Goal: Transaction & Acquisition: Obtain resource

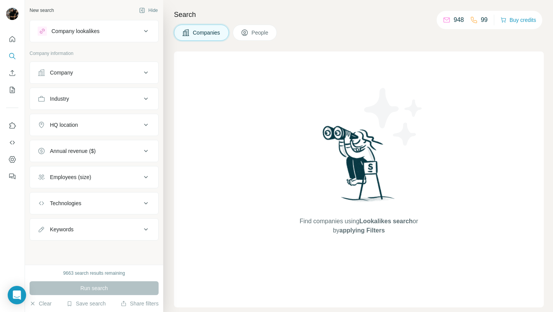
click at [112, 63] on button "Company" at bounding box center [94, 72] width 128 height 18
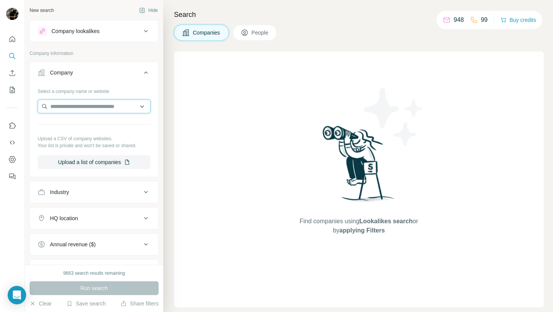
click at [95, 109] on input "text" at bounding box center [94, 106] width 113 height 14
paste input "**********"
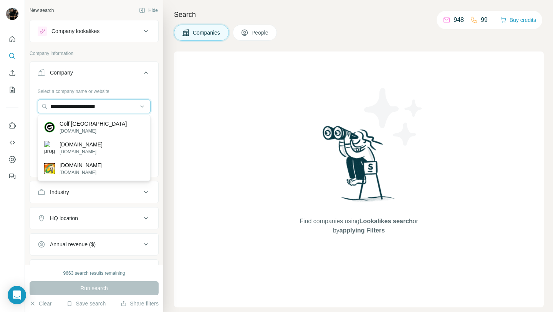
type input "**********"
click at [91, 124] on div "Golf USA [DOMAIN_NAME]" at bounding box center [94, 127] width 109 height 21
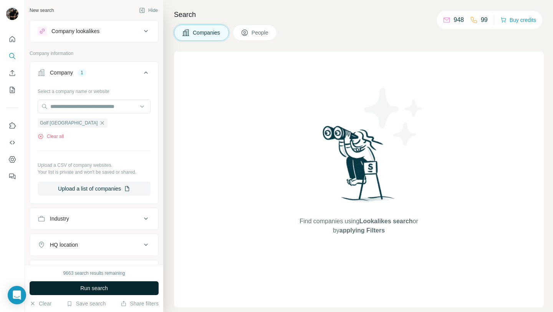
click at [96, 286] on span "Run search" at bounding box center [94, 288] width 28 height 8
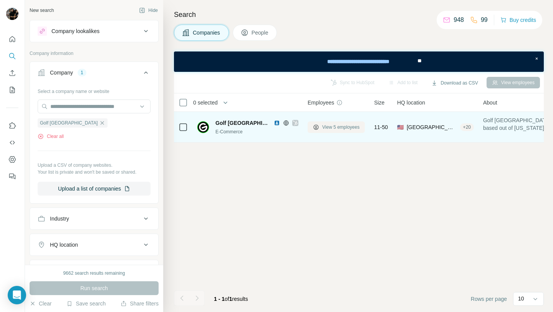
click at [325, 125] on span "View 5 employees" at bounding box center [340, 127] width 37 height 7
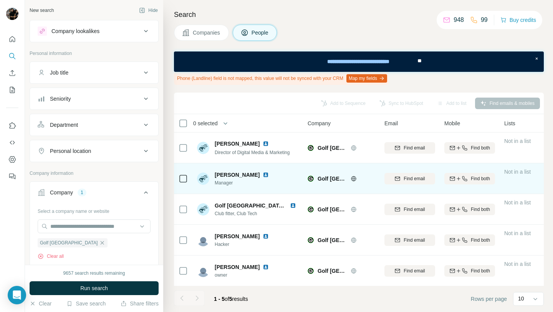
scroll to position [0, 0]
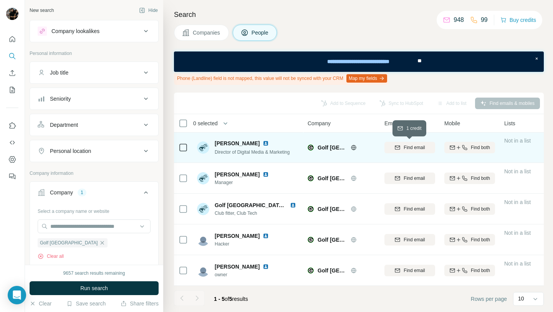
click at [406, 147] on span "Find email" at bounding box center [414, 147] width 21 height 7
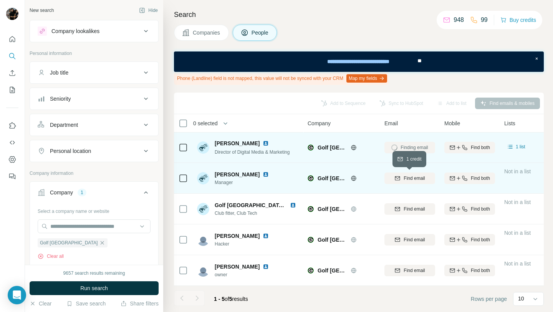
click at [402, 181] on div "Find email" at bounding box center [409, 178] width 51 height 7
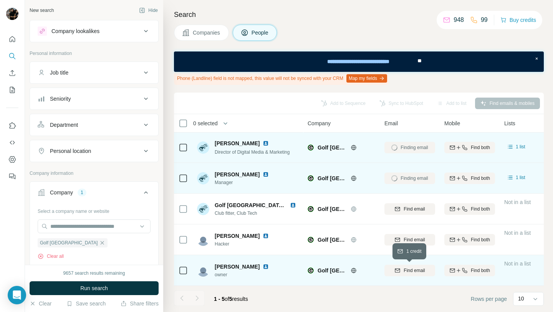
click at [412, 270] on span "Find email" at bounding box center [414, 270] width 21 height 7
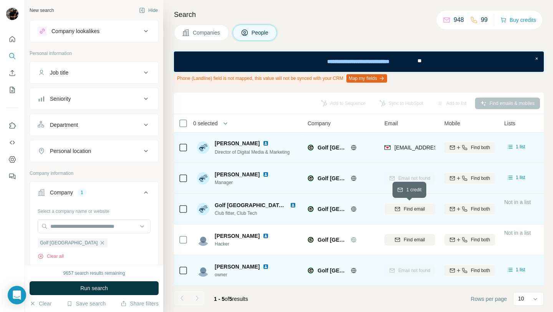
click at [413, 206] on span "Find email" at bounding box center [414, 208] width 21 height 7
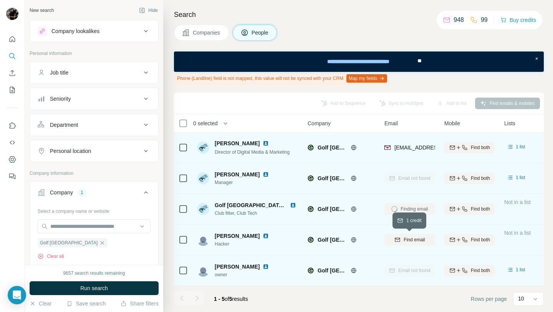
click at [401, 240] on div "Find email" at bounding box center [409, 239] width 51 height 7
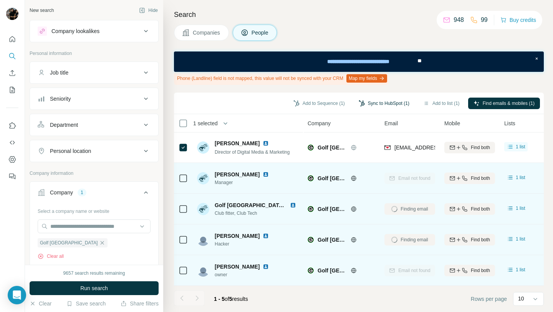
click at [366, 102] on button "Sync to HubSpot (1)" at bounding box center [383, 104] width 61 height 12
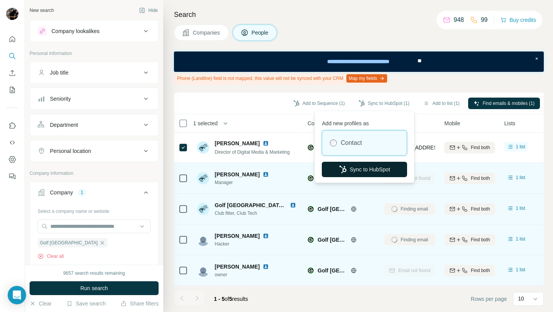
click at [356, 172] on button "Sync to HubSpot" at bounding box center [364, 169] width 85 height 15
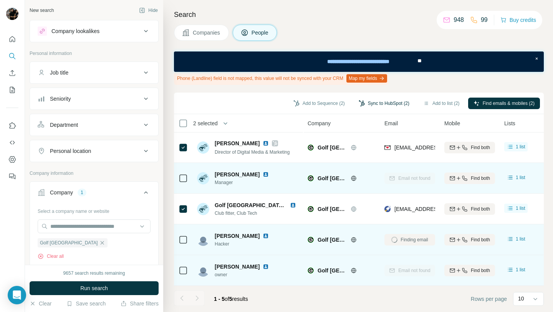
click at [379, 106] on button "Sync to HubSpot (2)" at bounding box center [383, 104] width 61 height 12
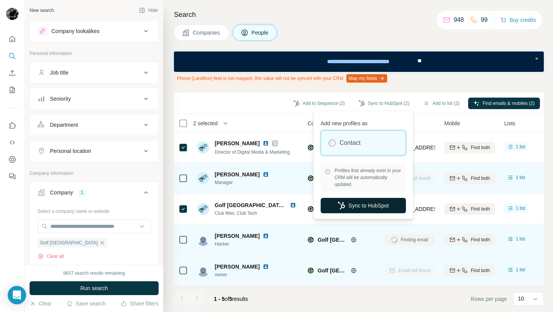
click at [360, 205] on button "Sync to HubSpot" at bounding box center [363, 205] width 85 height 15
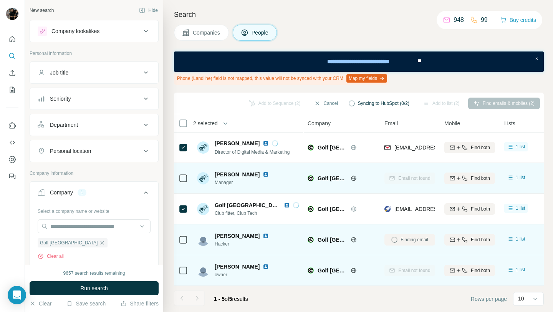
click at [215, 36] on button "Companies" at bounding box center [201, 33] width 55 height 16
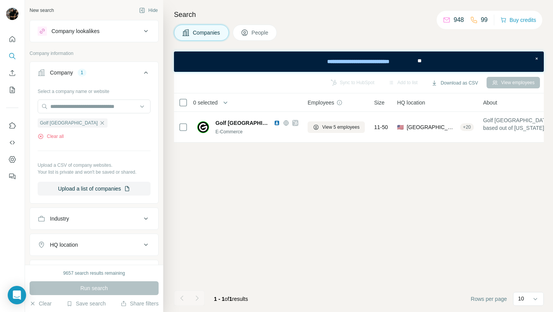
scroll to position [0, 0]
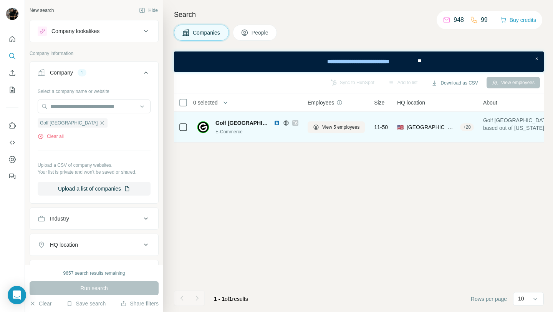
click at [274, 123] on img at bounding box center [277, 123] width 6 height 6
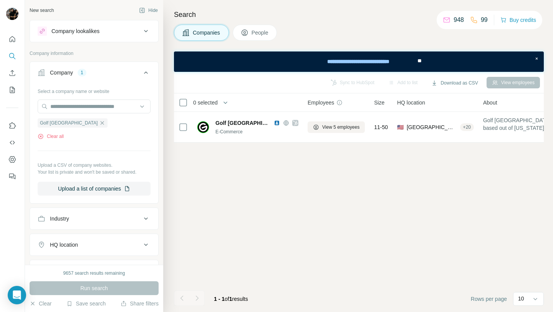
click at [254, 33] on span "People" at bounding box center [261, 33] width 18 height 8
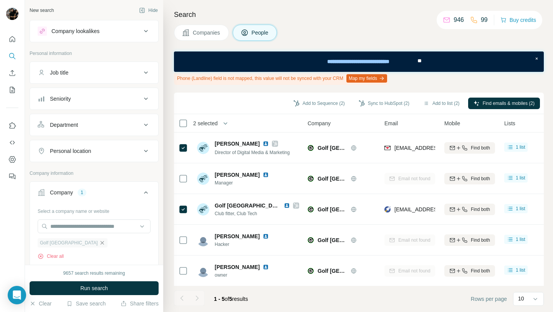
click at [101, 243] on icon "button" at bounding box center [102, 242] width 3 height 3
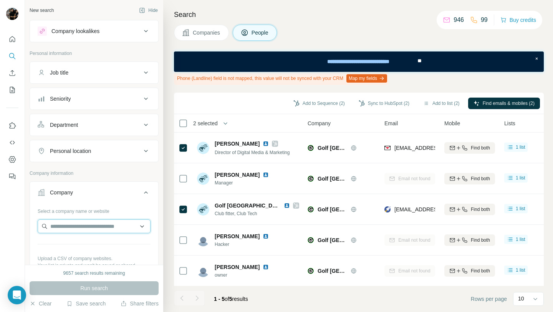
click at [76, 225] on input "text" at bounding box center [94, 226] width 113 height 14
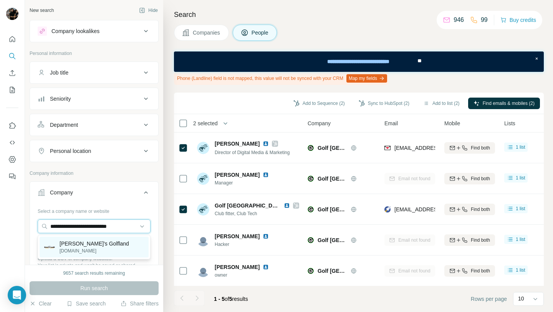
type input "**********"
click at [92, 252] on p "[DOMAIN_NAME]" at bounding box center [95, 250] width 70 height 7
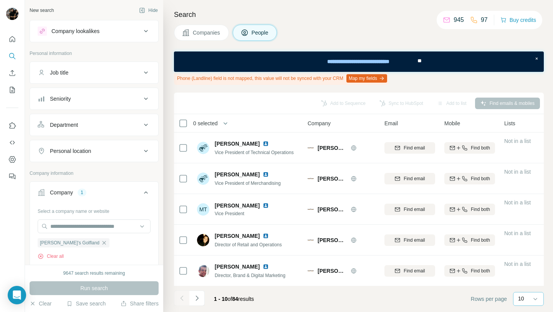
click at [527, 295] on div "10" at bounding box center [527, 299] width 19 height 8
click at [527, 237] on div "60" at bounding box center [529, 240] width 18 height 8
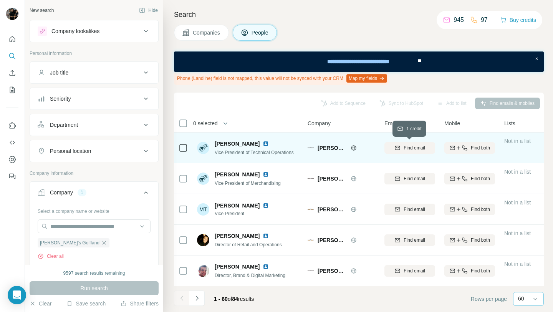
click at [404, 148] on span "Find email" at bounding box center [414, 147] width 21 height 7
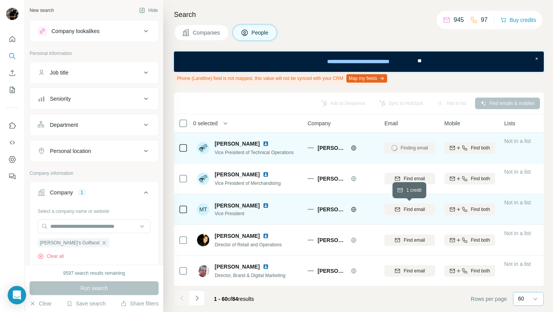
click at [401, 210] on div "Find email" at bounding box center [409, 209] width 51 height 7
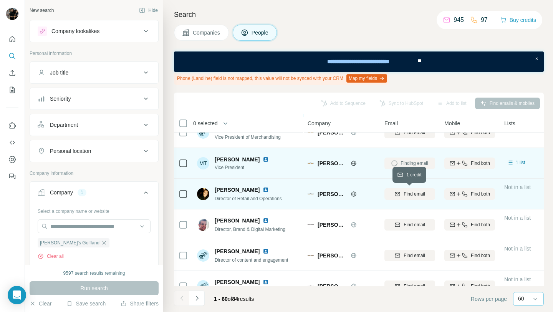
click at [406, 194] on span "Find email" at bounding box center [414, 194] width 21 height 7
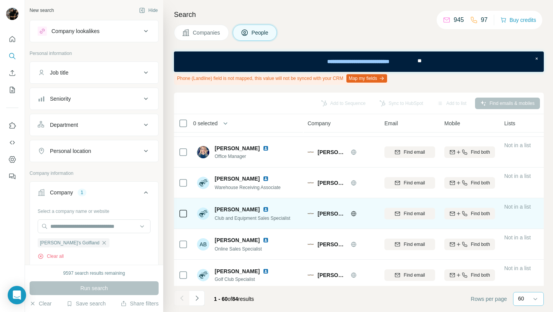
scroll to position [489, 0]
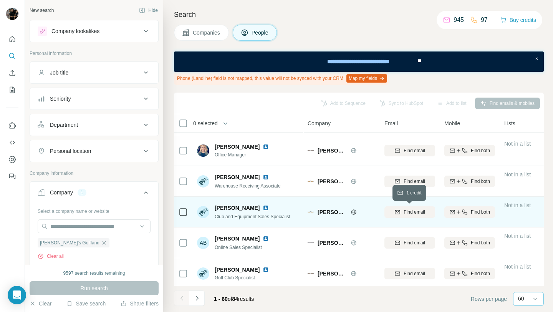
click at [393, 214] on div "Find email" at bounding box center [409, 212] width 51 height 7
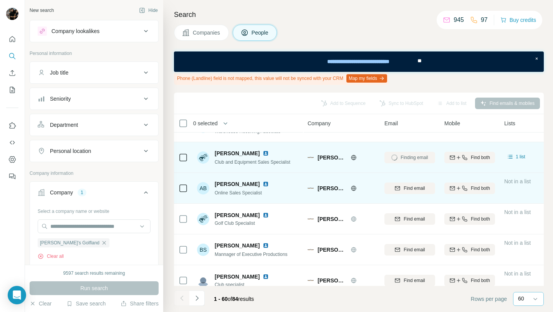
scroll to position [567, 0]
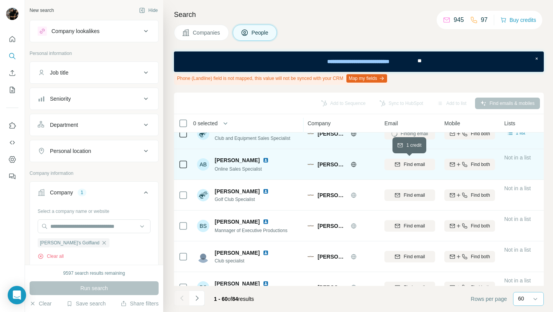
click at [399, 163] on icon "button" at bounding box center [397, 163] width 5 height 2
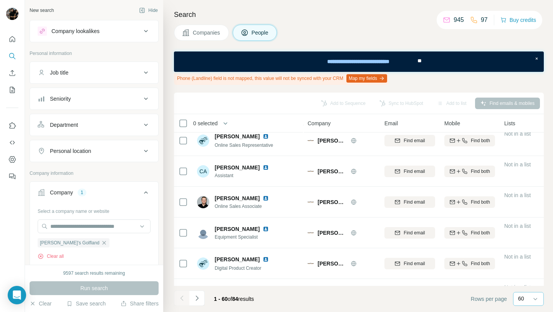
scroll to position [783, 0]
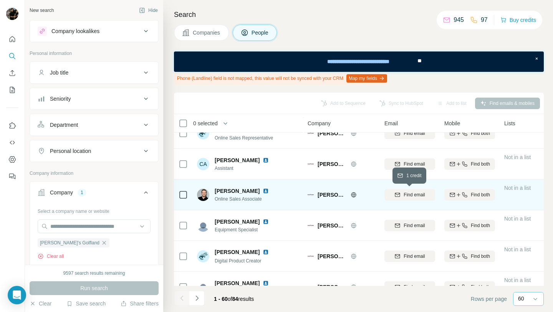
click at [404, 189] on button "Find email" at bounding box center [409, 195] width 51 height 12
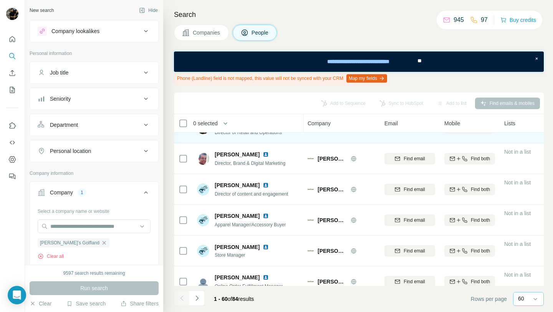
scroll to position [0, 0]
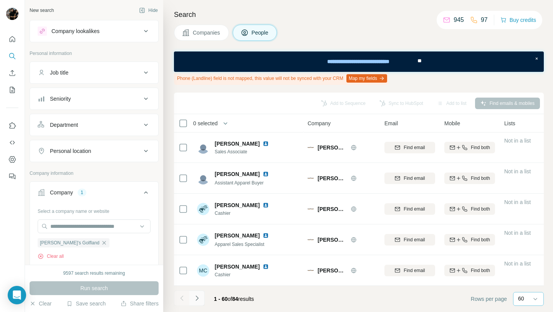
click at [195, 299] on icon "Navigate to next page" at bounding box center [197, 298] width 8 height 8
click at [179, 300] on icon "Navigate to previous page" at bounding box center [182, 298] width 8 height 8
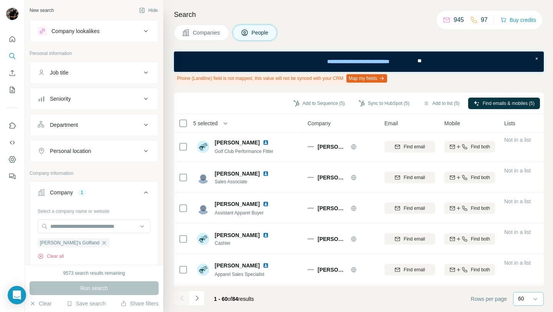
scroll to position [1690, 0]
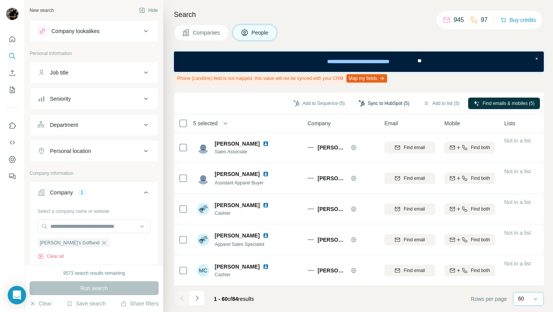
click at [377, 102] on button "Sync to HubSpot (5)" at bounding box center [383, 104] width 61 height 12
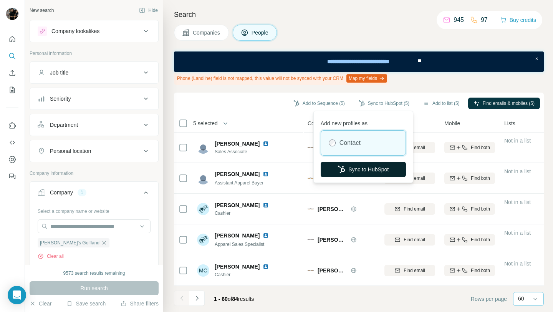
click at [366, 168] on button "Sync to HubSpot" at bounding box center [363, 169] width 85 height 15
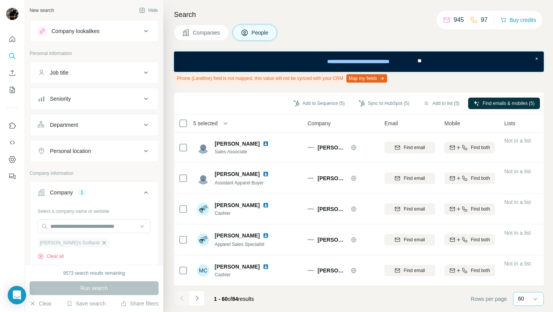
click at [101, 242] on icon "button" at bounding box center [104, 243] width 6 height 6
click at [88, 230] on input "text" at bounding box center [94, 226] width 113 height 14
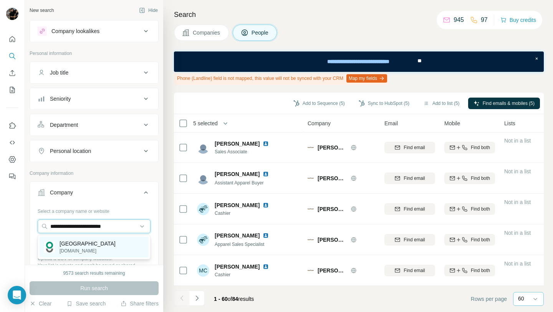
type input "**********"
click at [94, 244] on p "[GEOGRAPHIC_DATA]" at bounding box center [88, 244] width 56 height 8
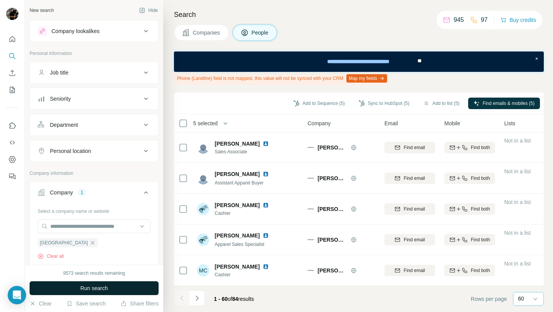
click at [98, 292] on button "Run search" at bounding box center [94, 288] width 129 height 14
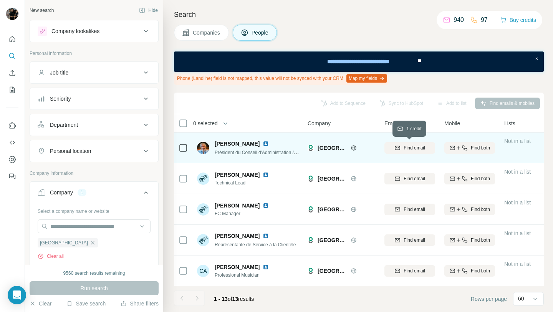
click at [411, 151] on span "Find email" at bounding box center [414, 147] width 21 height 7
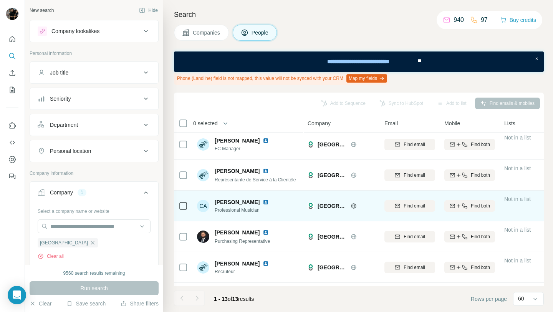
scroll to position [66, 0]
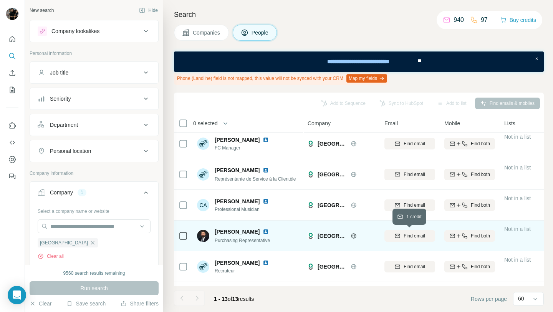
click at [395, 236] on icon "button" at bounding box center [397, 236] width 5 height 4
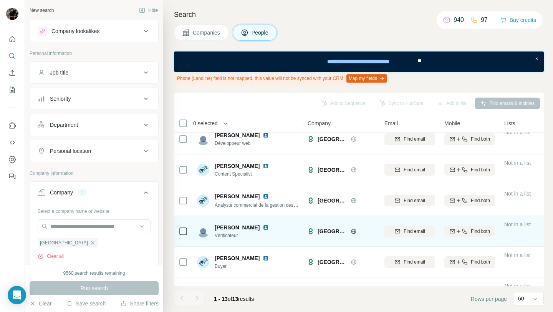
scroll to position [223, 0]
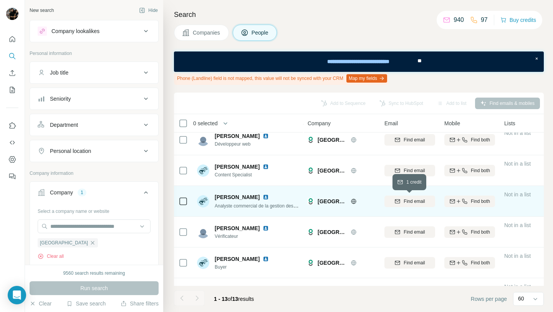
click at [412, 198] on span "Find email" at bounding box center [414, 201] width 21 height 7
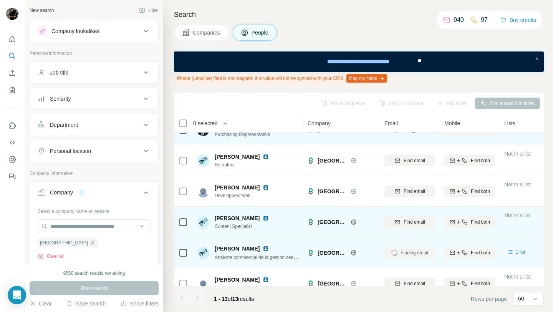
scroll to position [171, 0]
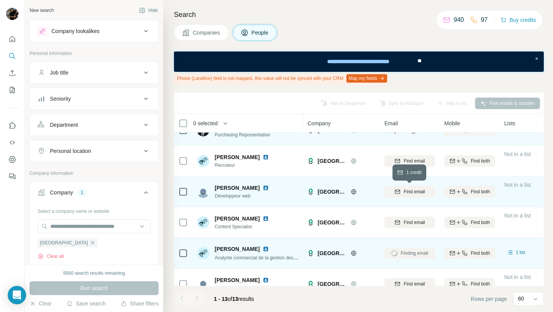
click at [393, 193] on div "Find email" at bounding box center [409, 191] width 51 height 7
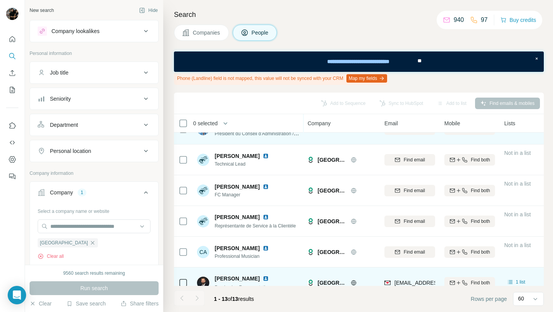
scroll to position [17, 0]
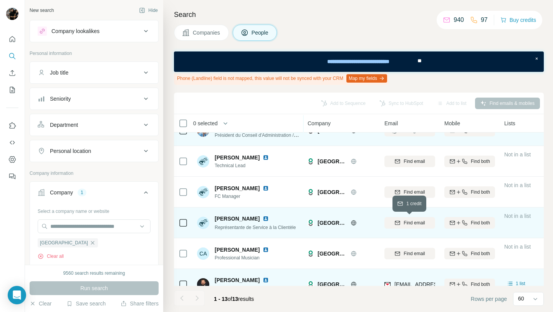
click at [415, 226] on button "Find email" at bounding box center [409, 223] width 51 height 12
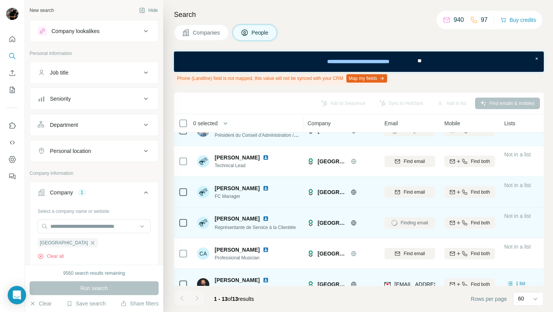
scroll to position [0, 0]
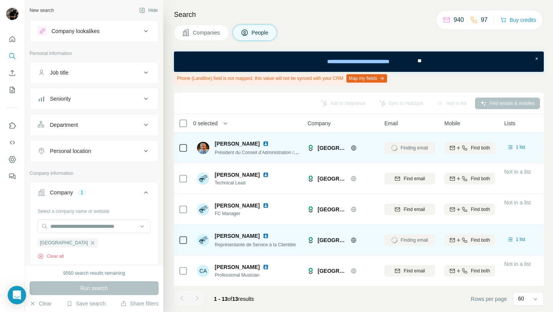
click at [207, 30] on span "Companies" at bounding box center [207, 33] width 28 height 8
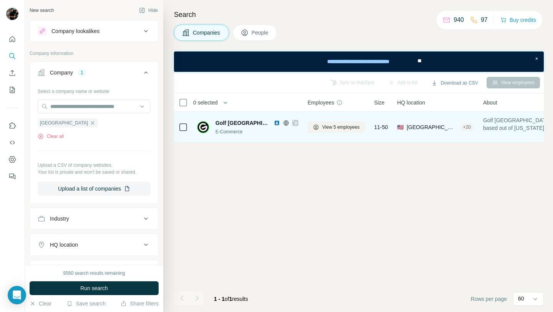
click at [274, 122] on img at bounding box center [277, 123] width 6 height 6
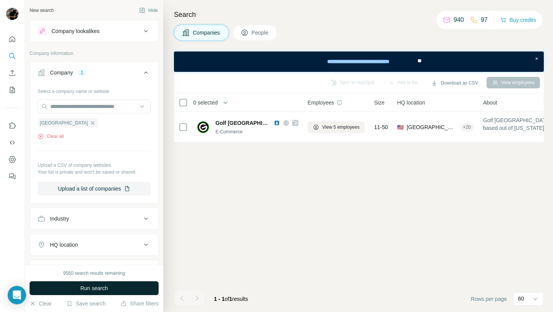
click at [106, 285] on span "Run search" at bounding box center [94, 288] width 28 height 8
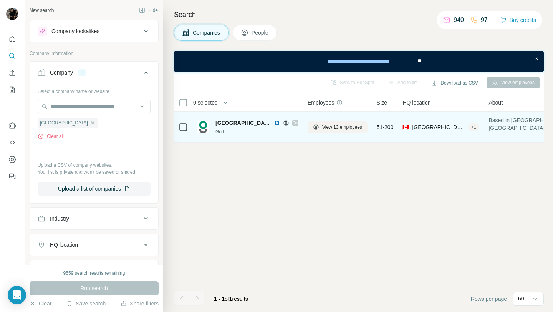
click at [274, 123] on img at bounding box center [277, 123] width 6 height 6
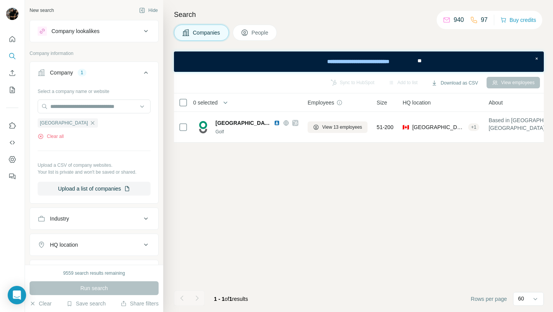
click at [255, 26] on button "People" at bounding box center [255, 33] width 45 height 16
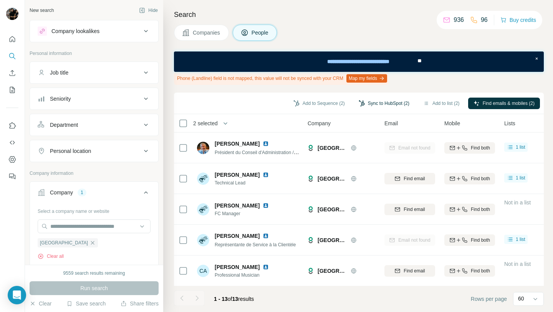
click at [377, 103] on button "Sync to HubSpot (2)" at bounding box center [383, 104] width 61 height 12
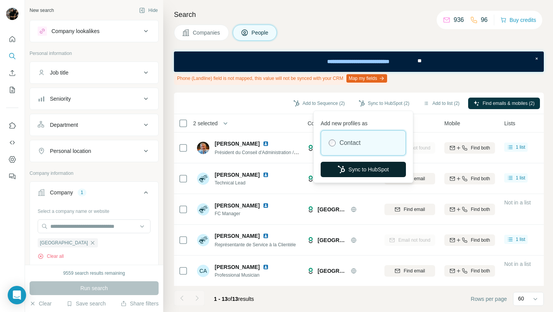
click at [363, 167] on button "Sync to HubSpot" at bounding box center [363, 169] width 85 height 15
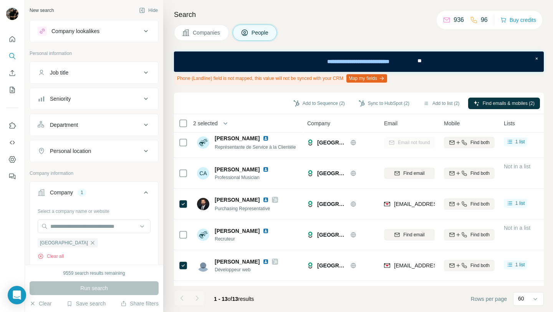
scroll to position [91, 0]
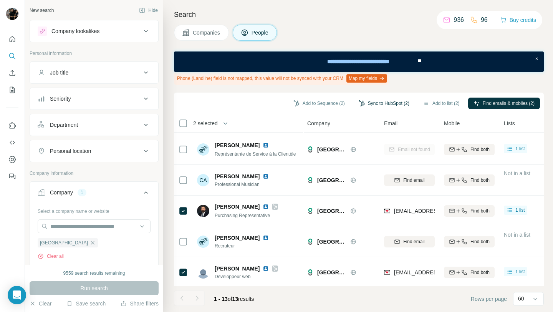
click at [366, 106] on button "Sync to HubSpot (2)" at bounding box center [383, 104] width 61 height 12
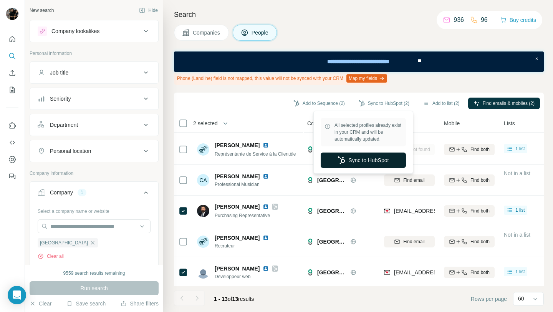
click at [374, 158] on button "Sync to HubSpot" at bounding box center [363, 159] width 85 height 15
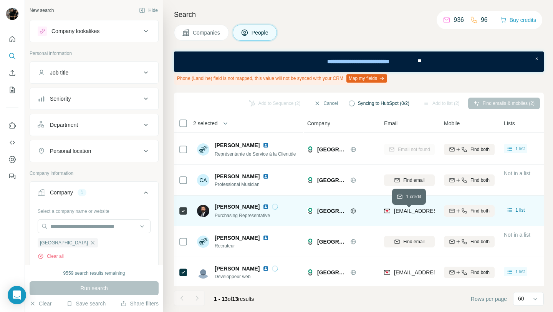
scroll to position [0, 0]
